Goal: Task Accomplishment & Management: Use online tool/utility

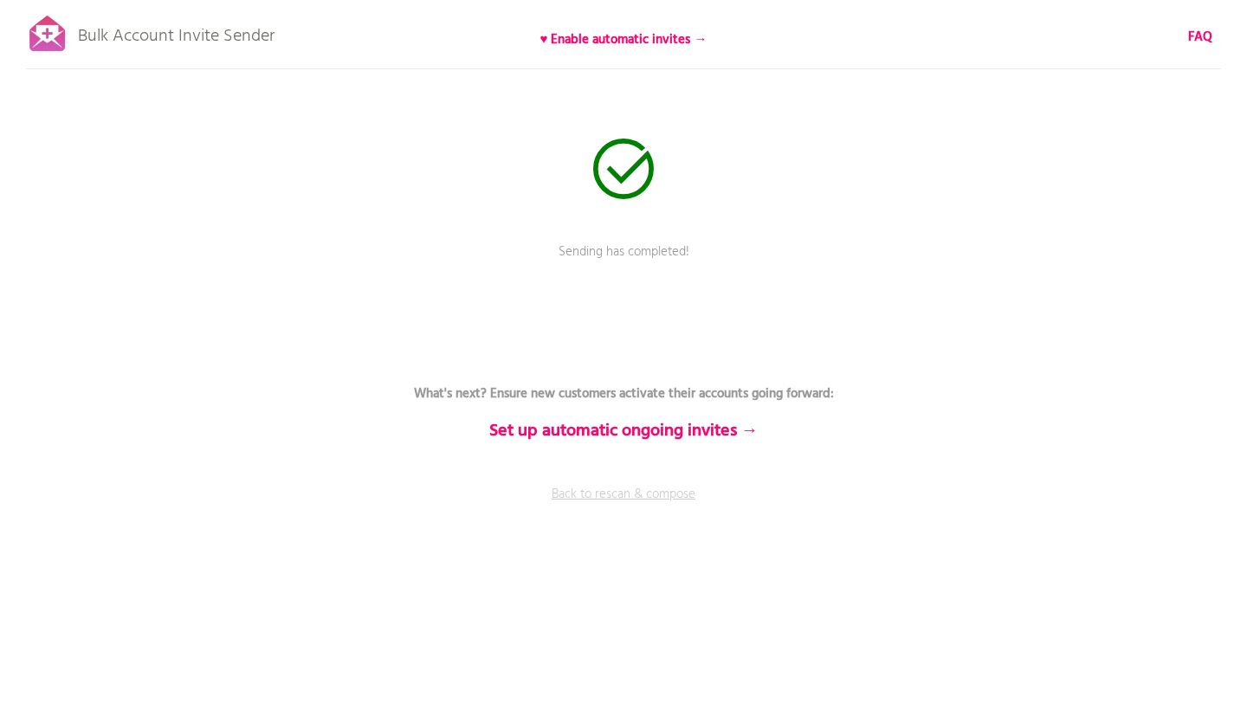
click at [645, 498] on link "Back to rescan & compose" at bounding box center [624, 506] width 520 height 43
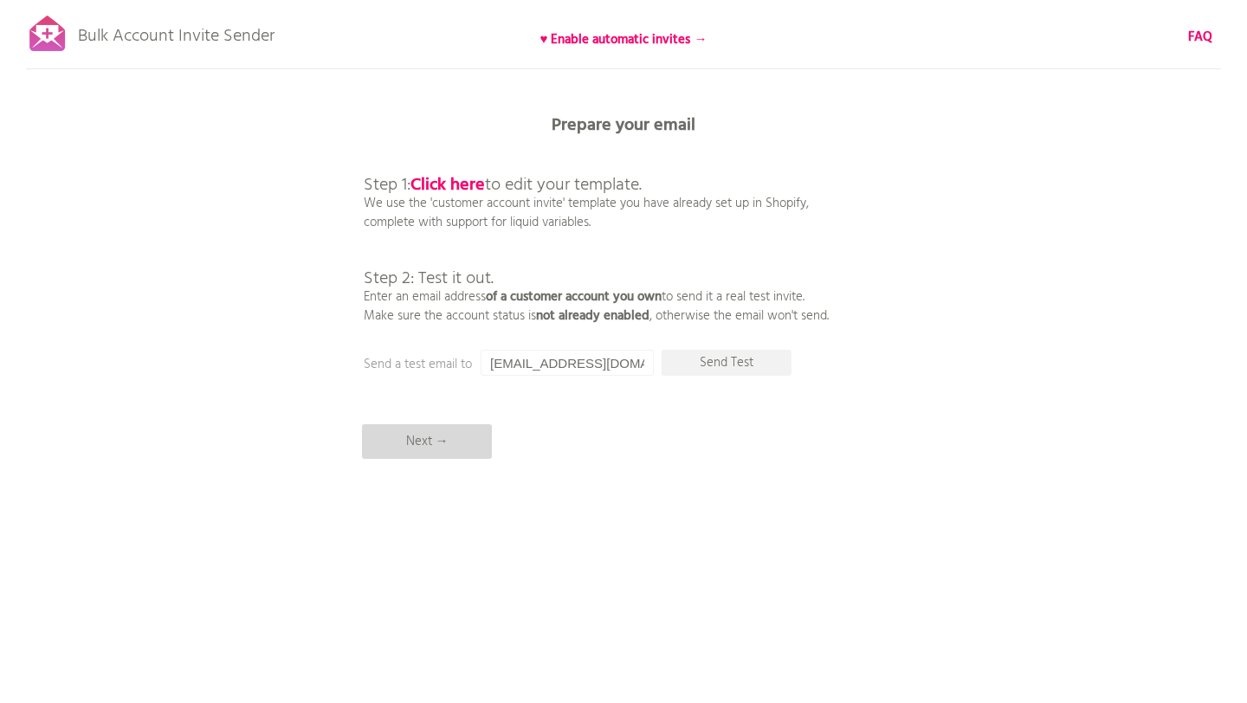
click at [418, 442] on p "Next →" at bounding box center [427, 441] width 130 height 35
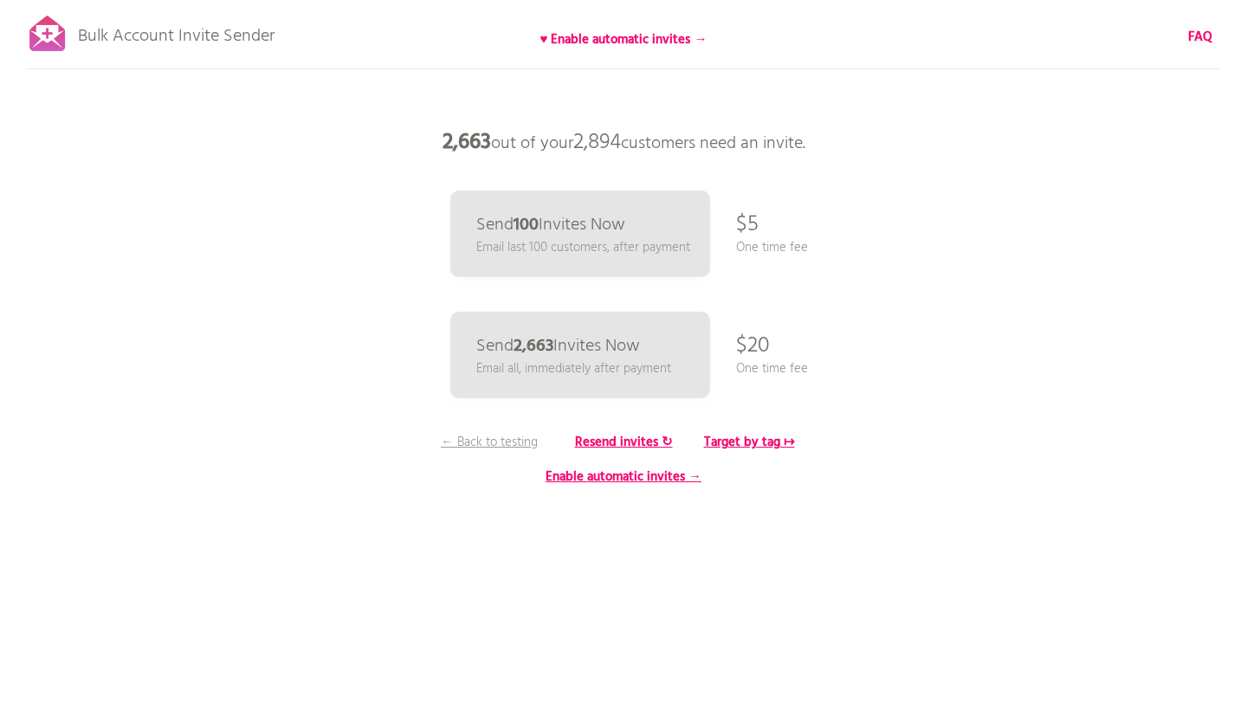
click at [1005, 70] on div "Bulk Account Invite Sender ♥ Enable automatic invites → FAQ Synced all customer…" at bounding box center [623, 303] width 1247 height 606
click at [867, 240] on div "Bulk Account Invite Sender ♥ Enable automatic invites → FAQ Synced all customer…" at bounding box center [623, 303] width 1247 height 606
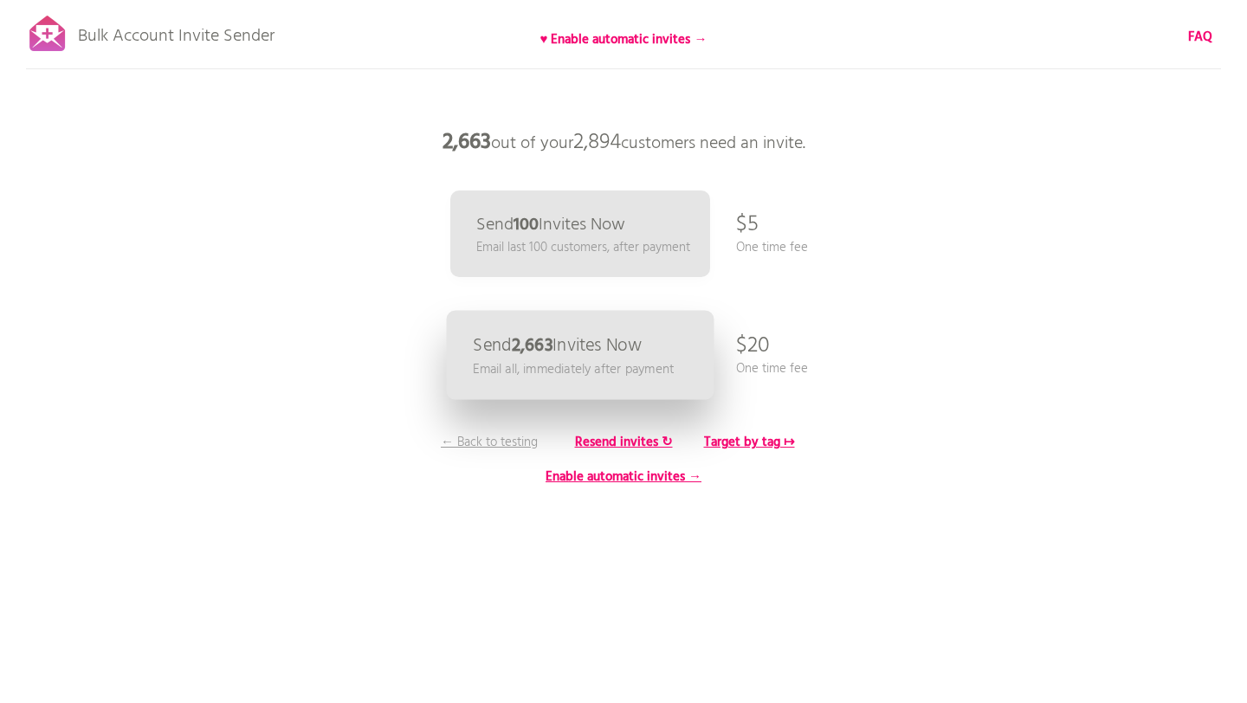
click at [562, 352] on p "Send 2,663 Invites Now" at bounding box center [557, 346] width 169 height 18
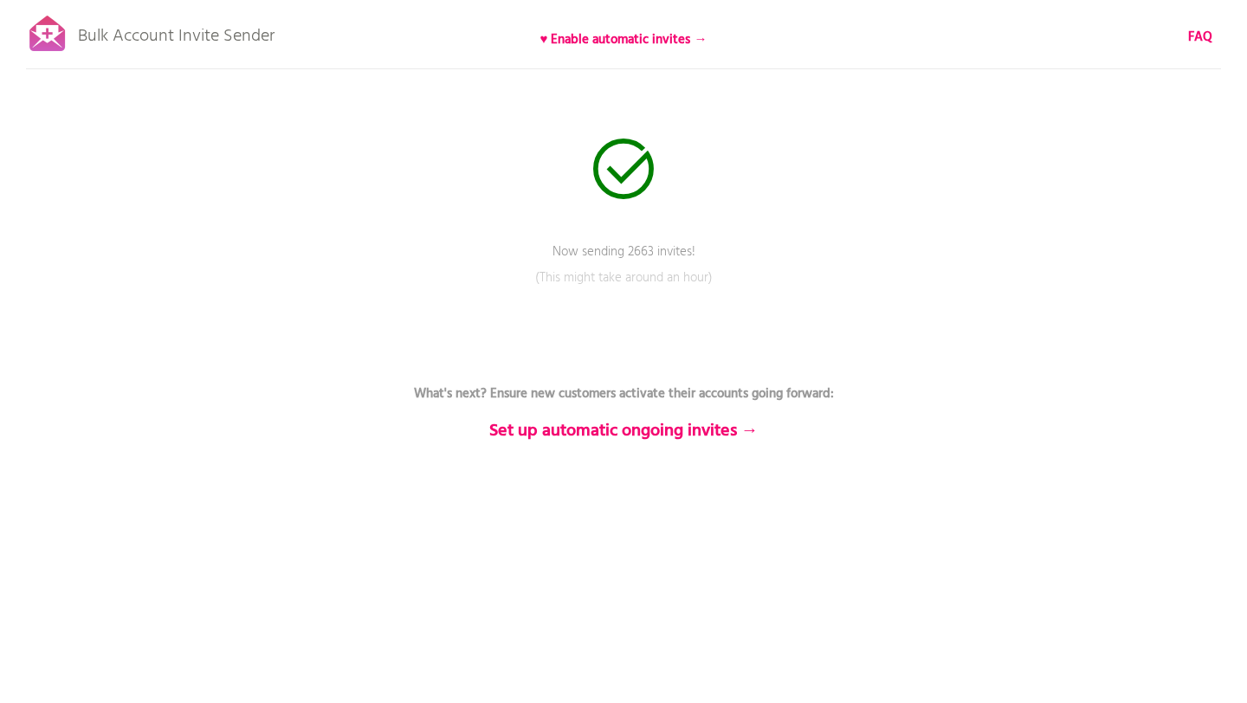
click at [757, 224] on div "Bulk Account Invite Sender ♥ Enable automatic invites → FAQ Now sending 2663 in…" at bounding box center [623, 303] width 1247 height 606
click at [857, 242] on div "Bulk Account Invite Sender ♥ Enable automatic invites → FAQ Now sending 2663 in…" at bounding box center [623, 303] width 1247 height 606
click at [797, 95] on div "Bulk Account Invite Sender ♥ Enable automatic invites → FAQ Send status: 2578 r…" at bounding box center [623, 303] width 1247 height 606
click at [265, 274] on div "Bulk Account Invite Sender ♥ Enable automatic invites → FAQ Send status: 2215 r…" at bounding box center [623, 303] width 1247 height 606
click at [758, 73] on div "Bulk Account Invite Sender ♥ Enable automatic invites → FAQ Send status: 1908 r…" at bounding box center [623, 303] width 1247 height 606
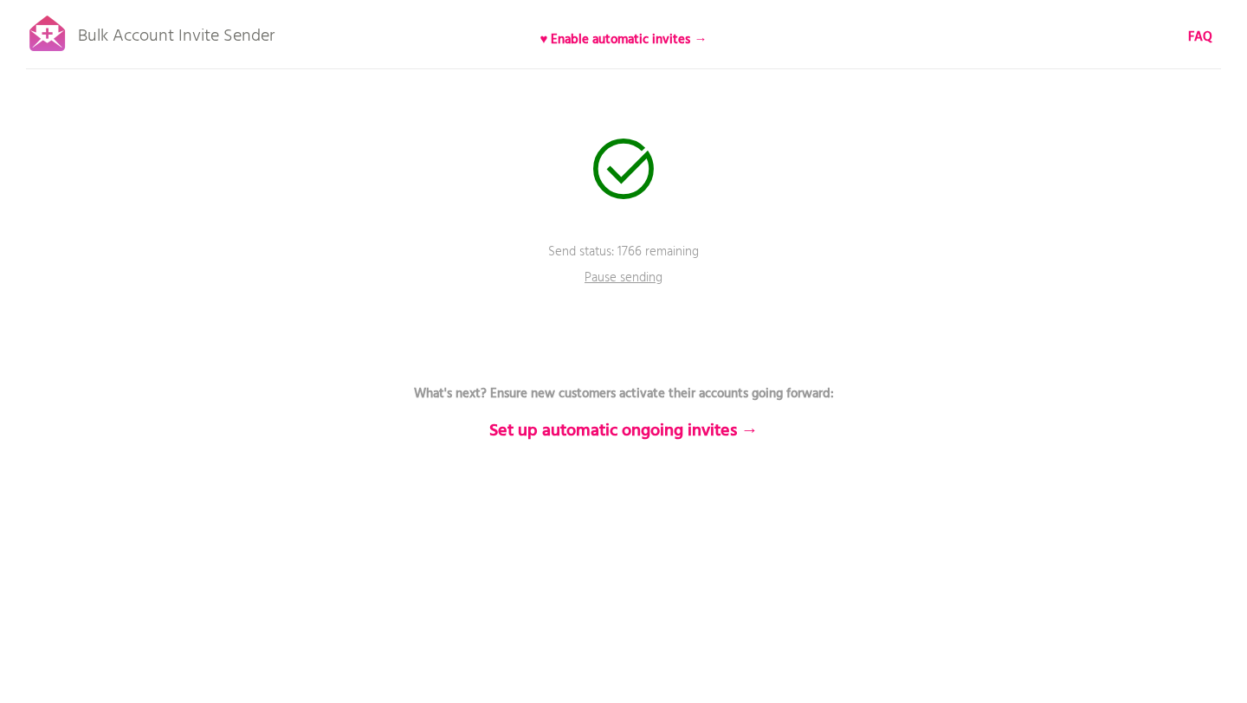
click at [280, 244] on div "Bulk Account Invite Sender ♥ Enable automatic invites → FAQ Send status: 1766 r…" at bounding box center [623, 303] width 1247 height 606
click at [637, 145] on icon at bounding box center [623, 168] width 55 height 55
click at [537, 276] on p "Send status: 1662 remaining" at bounding box center [624, 263] width 520 height 43
click at [758, 140] on div "Bulk Account Invite Sender ♥ Enable automatic invites → FAQ Send status: 1625 r…" at bounding box center [623, 303] width 1247 height 606
click at [657, 152] on div "Bulk Account Invite Sender ♥ Enable automatic invites → FAQ Send status: 341 re…" at bounding box center [623, 303] width 1247 height 606
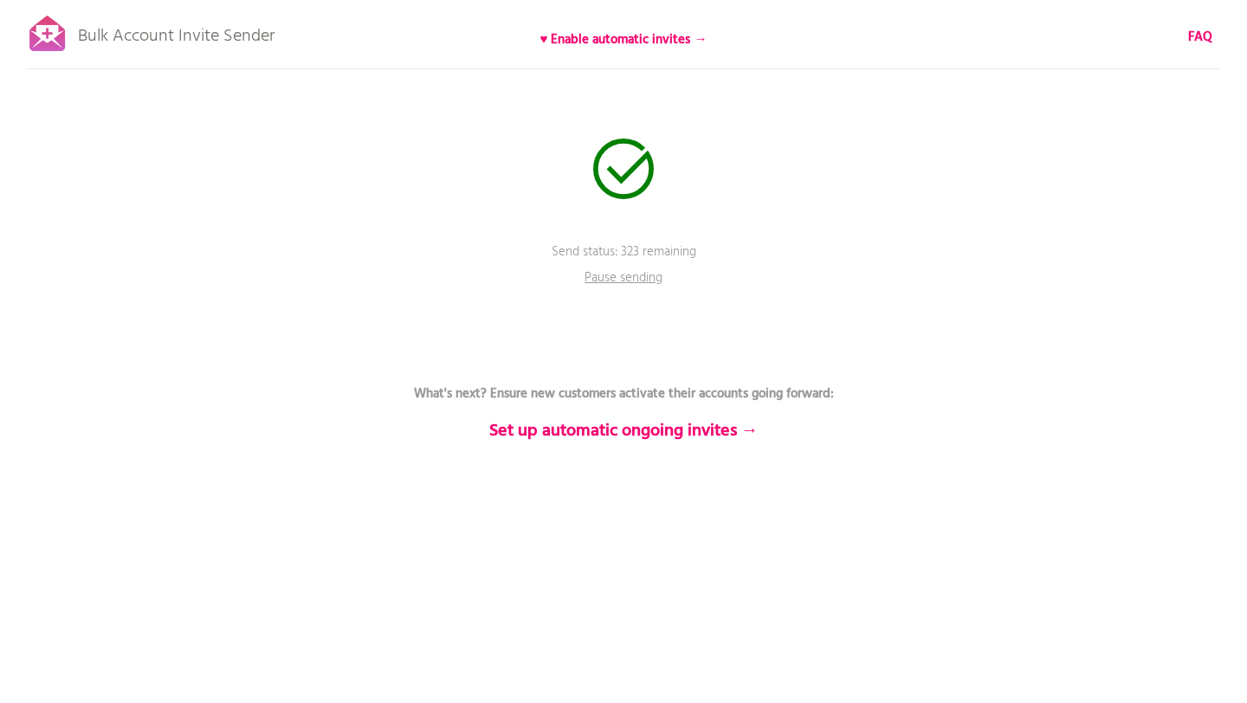
click at [695, 151] on div "Bulk Account Invite Sender ♥ Enable automatic invites → FAQ Send status: 323 re…" at bounding box center [623, 303] width 1247 height 606
click at [104, 147] on div "Bulk Account Invite Sender ♥ Enable automatic invites → FAQ Send status: 164 re…" at bounding box center [623, 303] width 1247 height 606
click at [662, 252] on p "Sending has completed!" at bounding box center [624, 263] width 520 height 43
